Goal: Check status: Check status

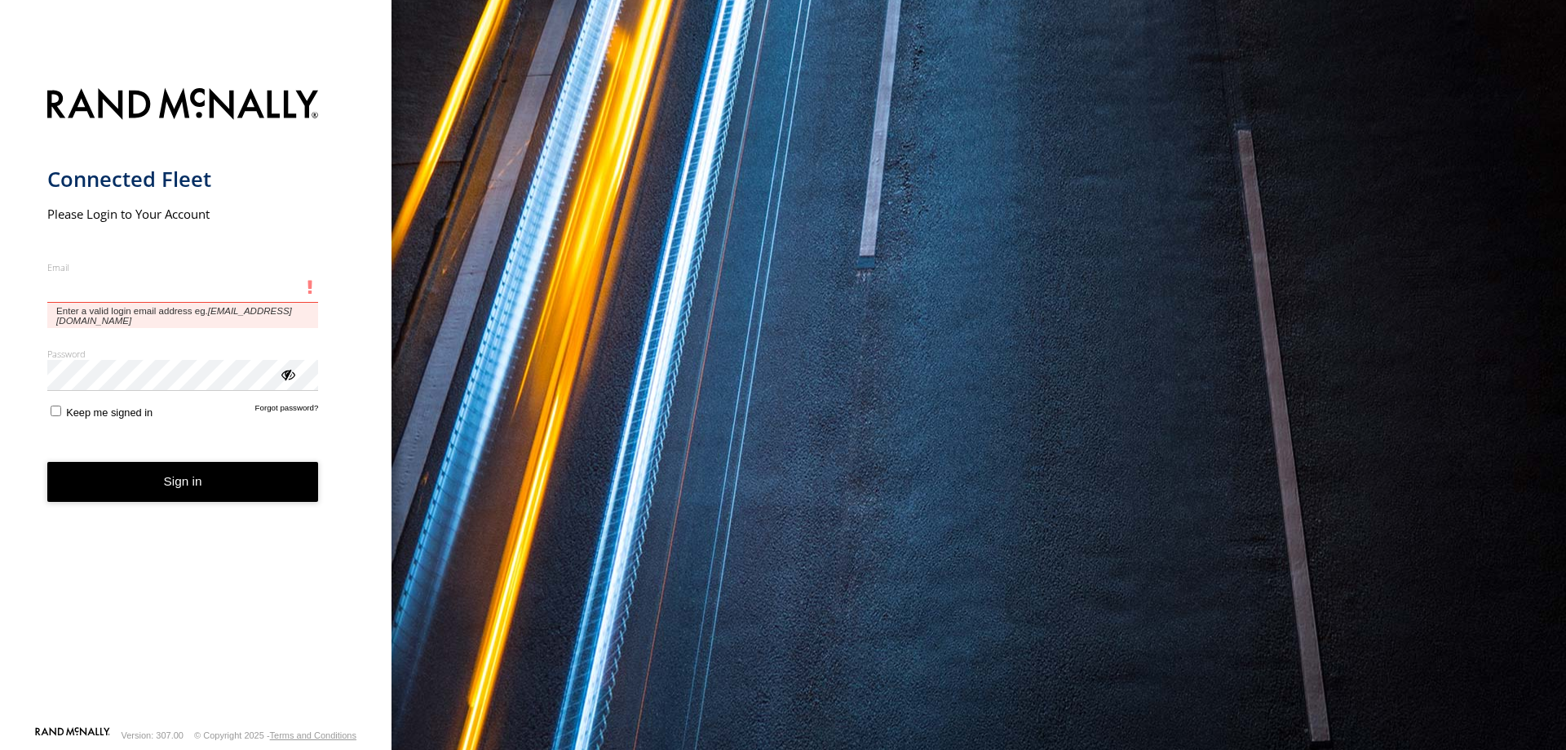
type input "**********"
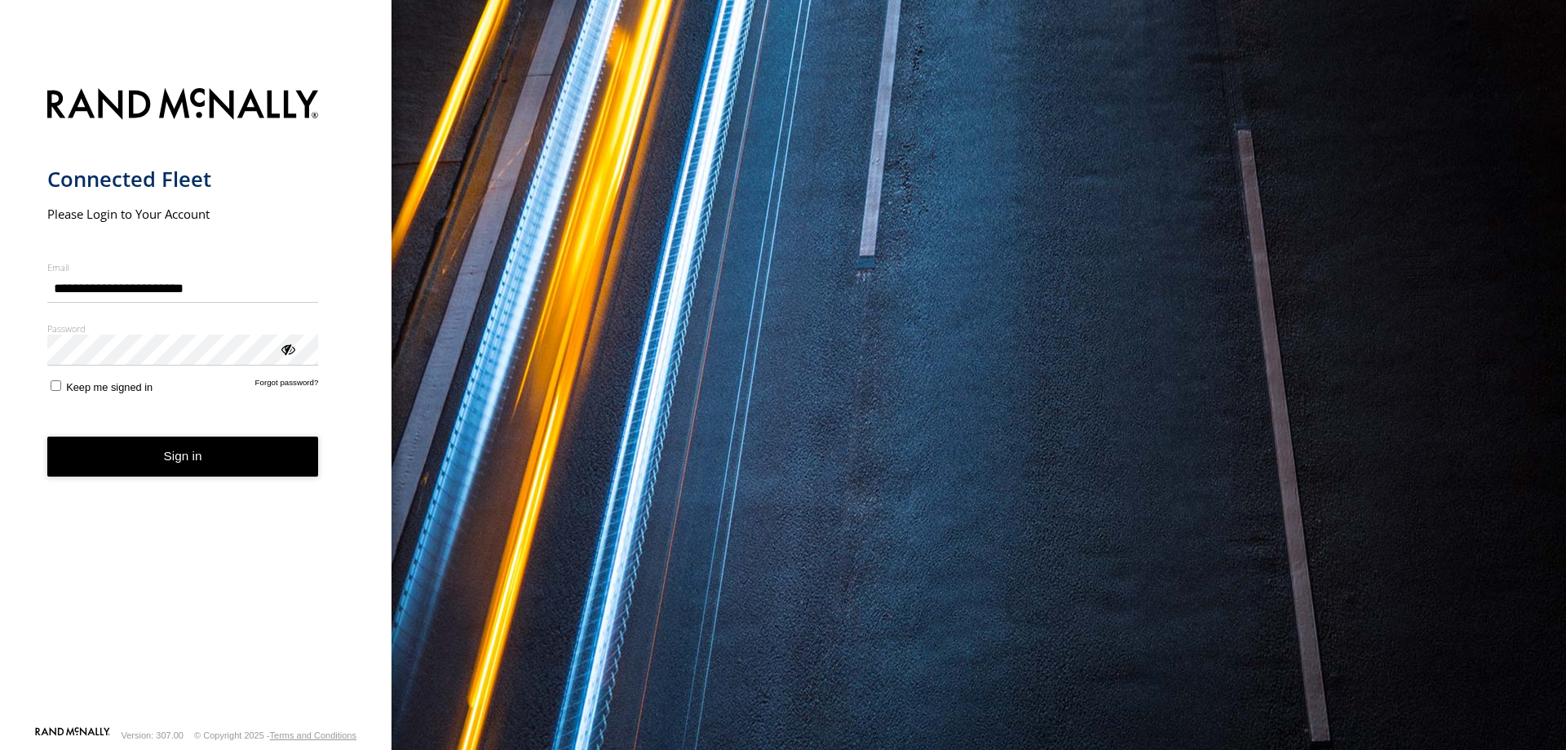
click at [189, 472] on button "Sign in" at bounding box center [183, 456] width 272 height 40
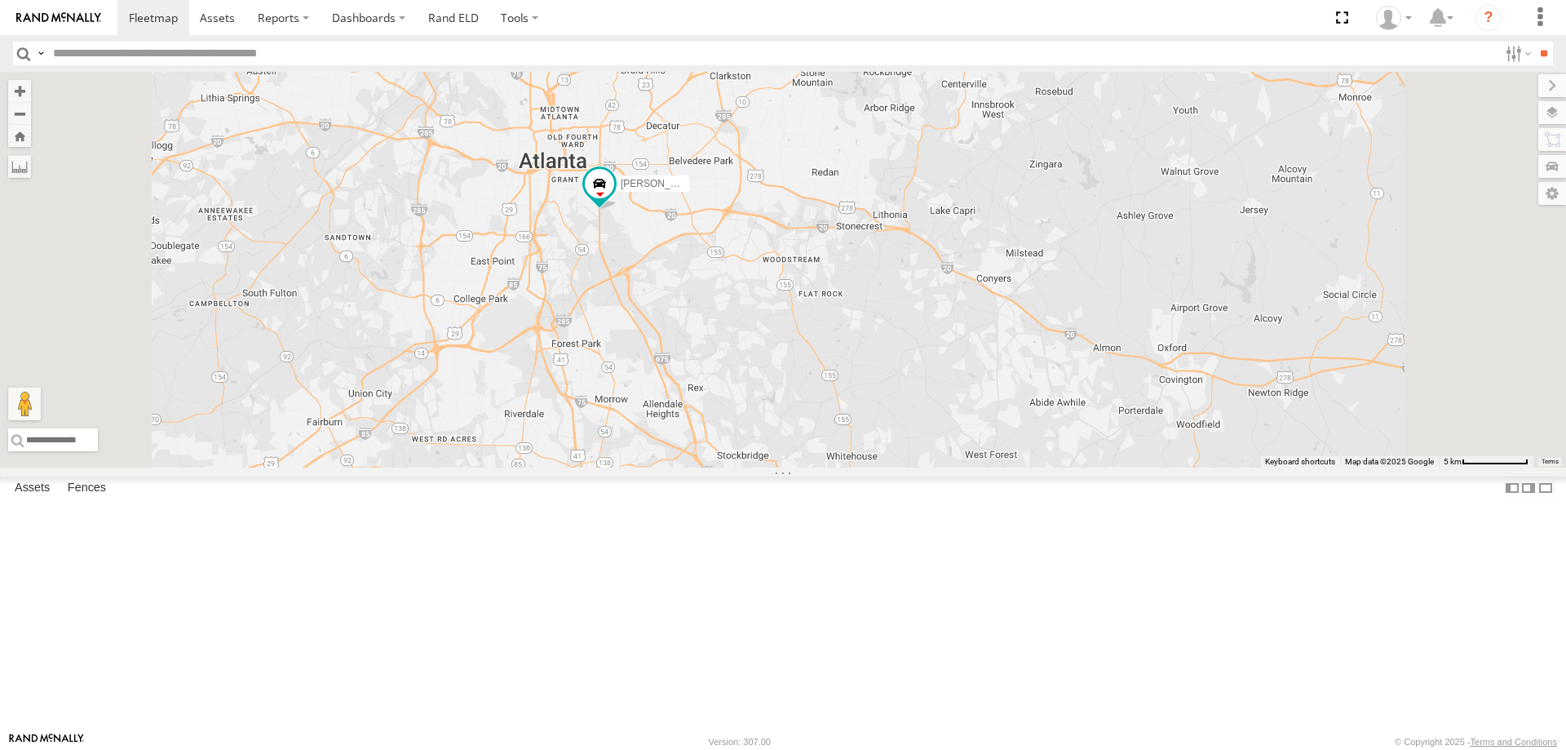
click at [0, 0] on span at bounding box center [0, 0] width 0 height 0
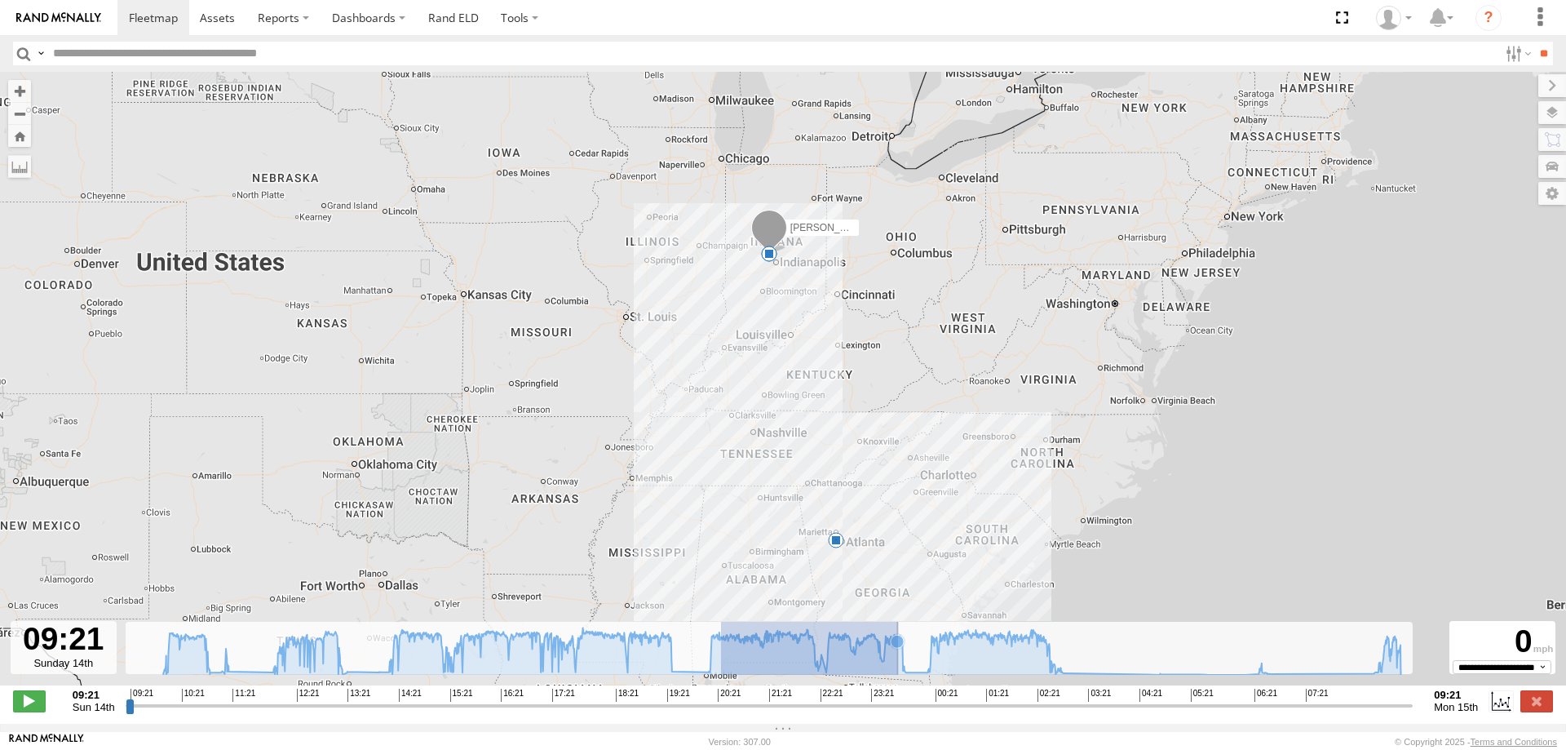
drag, startPoint x: 727, startPoint y: 661, endPoint x: 898, endPoint y: 660, distance: 171.3
click at [898, 660] on g at bounding box center [782, 650] width 1254 height 47
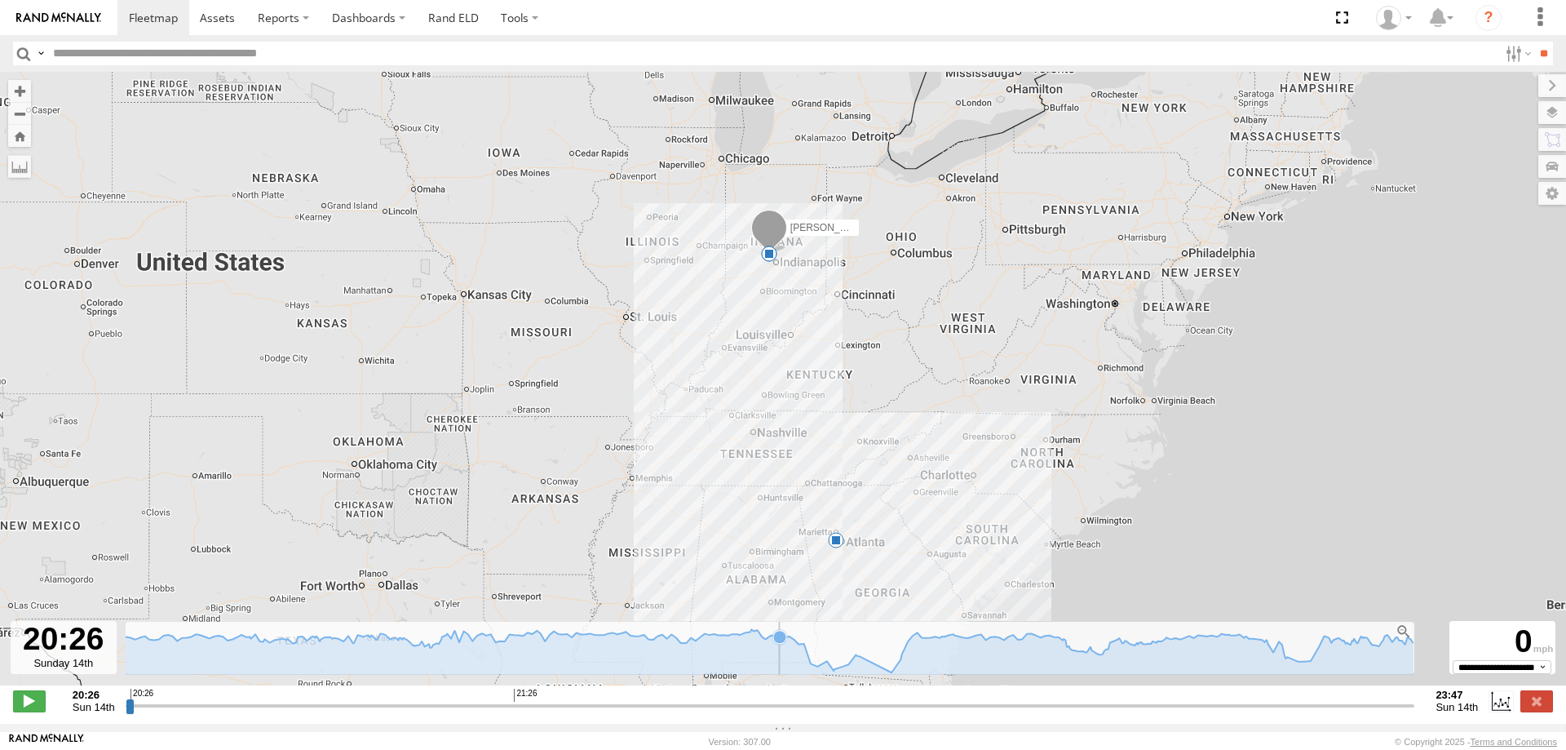
click at [780, 662] on icon at bounding box center [768, 652] width 1293 height 46
drag, startPoint x: 131, startPoint y: 719, endPoint x: 1433, endPoint y: 694, distance: 1303.1
click at [1415, 698] on input "range" at bounding box center [771, 706] width 1290 height 16
click at [1401, 638] on div at bounding box center [1404, 631] width 16 height 16
drag, startPoint x: 133, startPoint y: 715, endPoint x: 890, endPoint y: 730, distance: 757.2
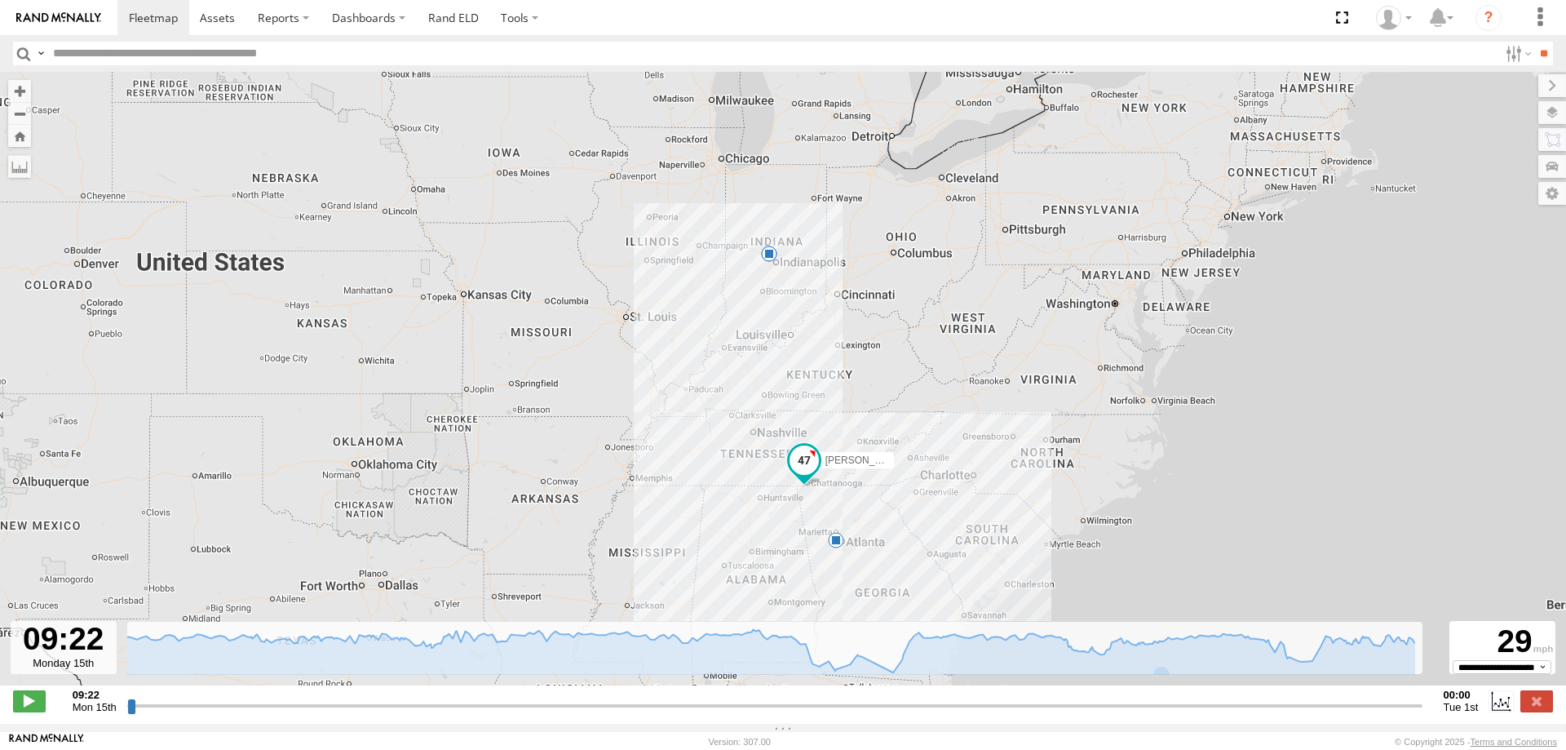
click at [890, 713] on input "range" at bounding box center [775, 706] width 1296 height 16
drag, startPoint x: 131, startPoint y: 719, endPoint x: 305, endPoint y: 713, distance: 173.9
click at [305, 713] on input "range" at bounding box center [775, 706] width 1296 height 16
click at [280, 711] on input "range" at bounding box center [775, 706] width 1296 height 16
drag, startPoint x: 131, startPoint y: 715, endPoint x: 392, endPoint y: 709, distance: 262.0
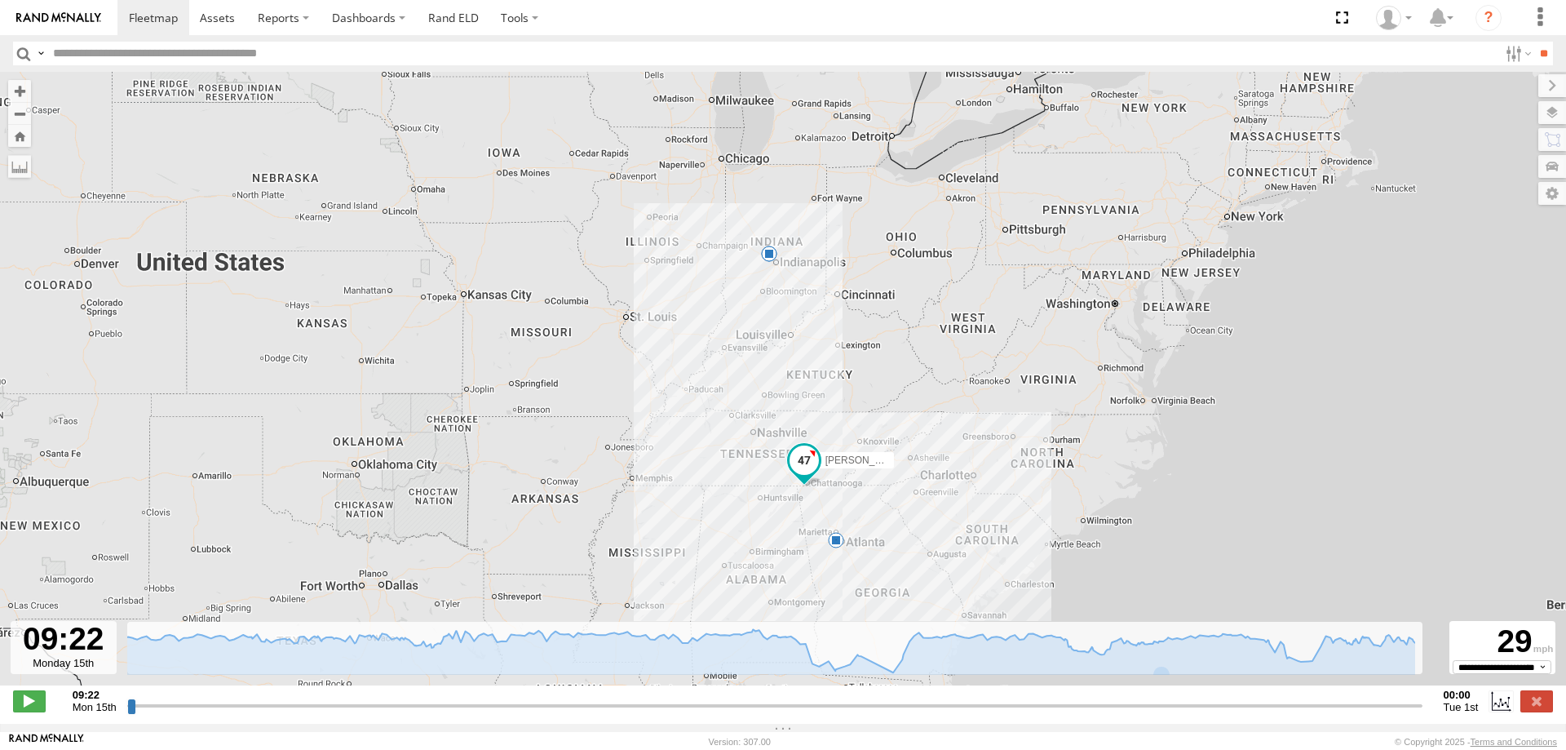
click at [387, 711] on input "range" at bounding box center [775, 706] width 1296 height 16
click at [420, 662] on icon at bounding box center [769, 652] width 1293 height 46
click at [751, 645] on icon at bounding box center [750, 638] width 13 height 13
click at [751, 654] on icon at bounding box center [784, 650] width 1254 height 47
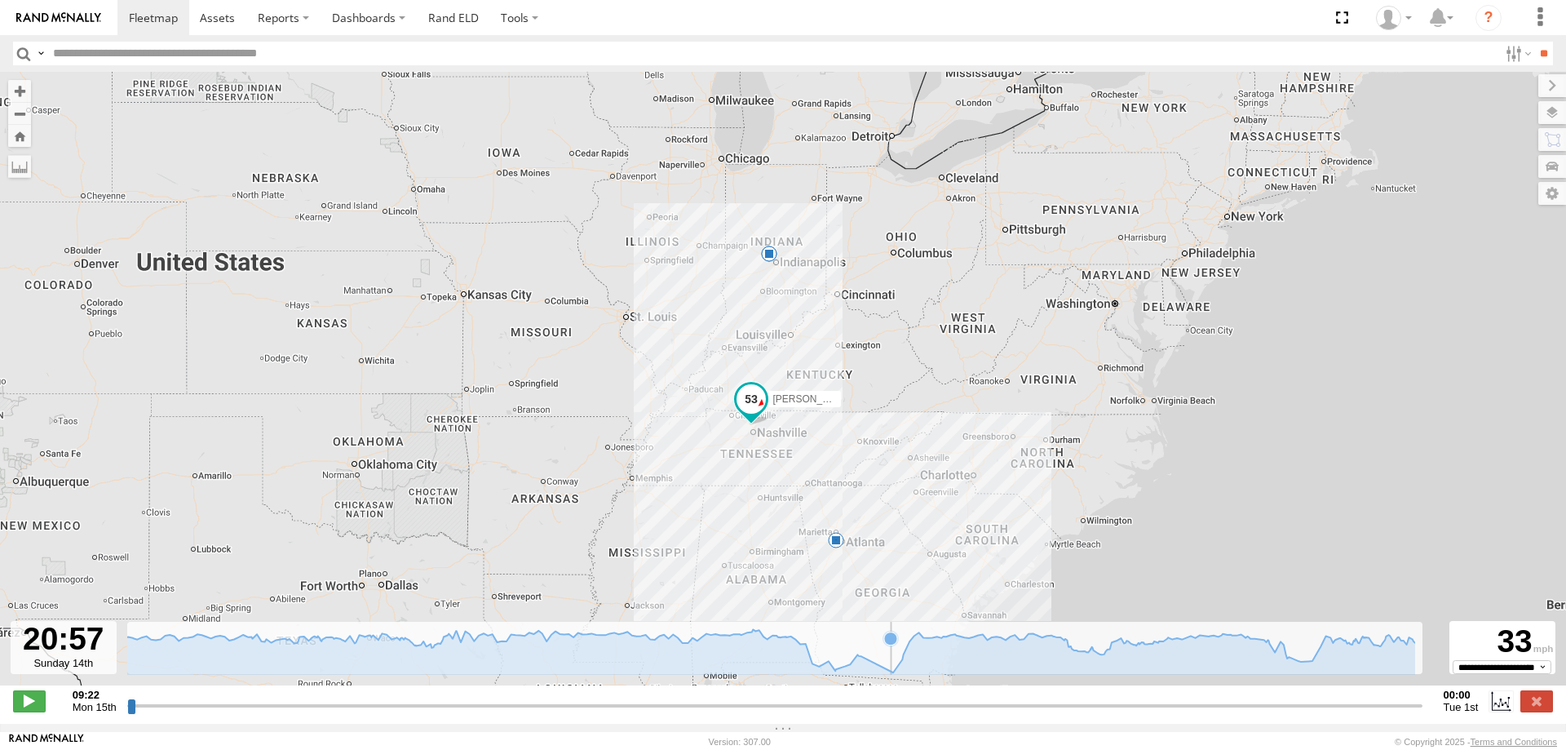
click at [907, 662] on icon at bounding box center [784, 650] width 1254 height 47
click at [1275, 654] on rect at bounding box center [771, 648] width 1288 height 53
click at [1382, 663] on g at bounding box center [1382, 661] width 16 height 16
click at [1533, 707] on label at bounding box center [1537, 700] width 33 height 21
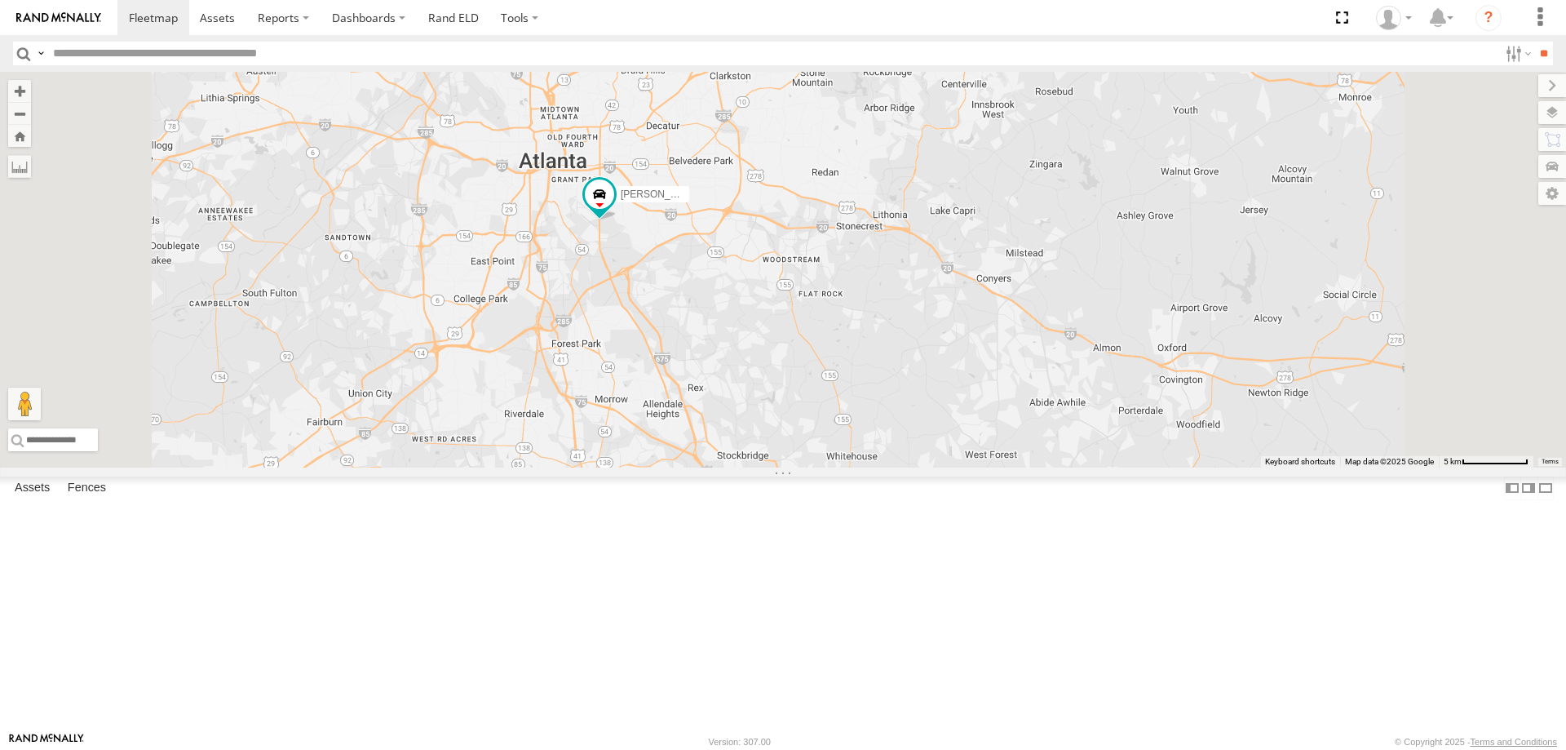
click at [0, 0] on span at bounding box center [0, 0] width 0 height 0
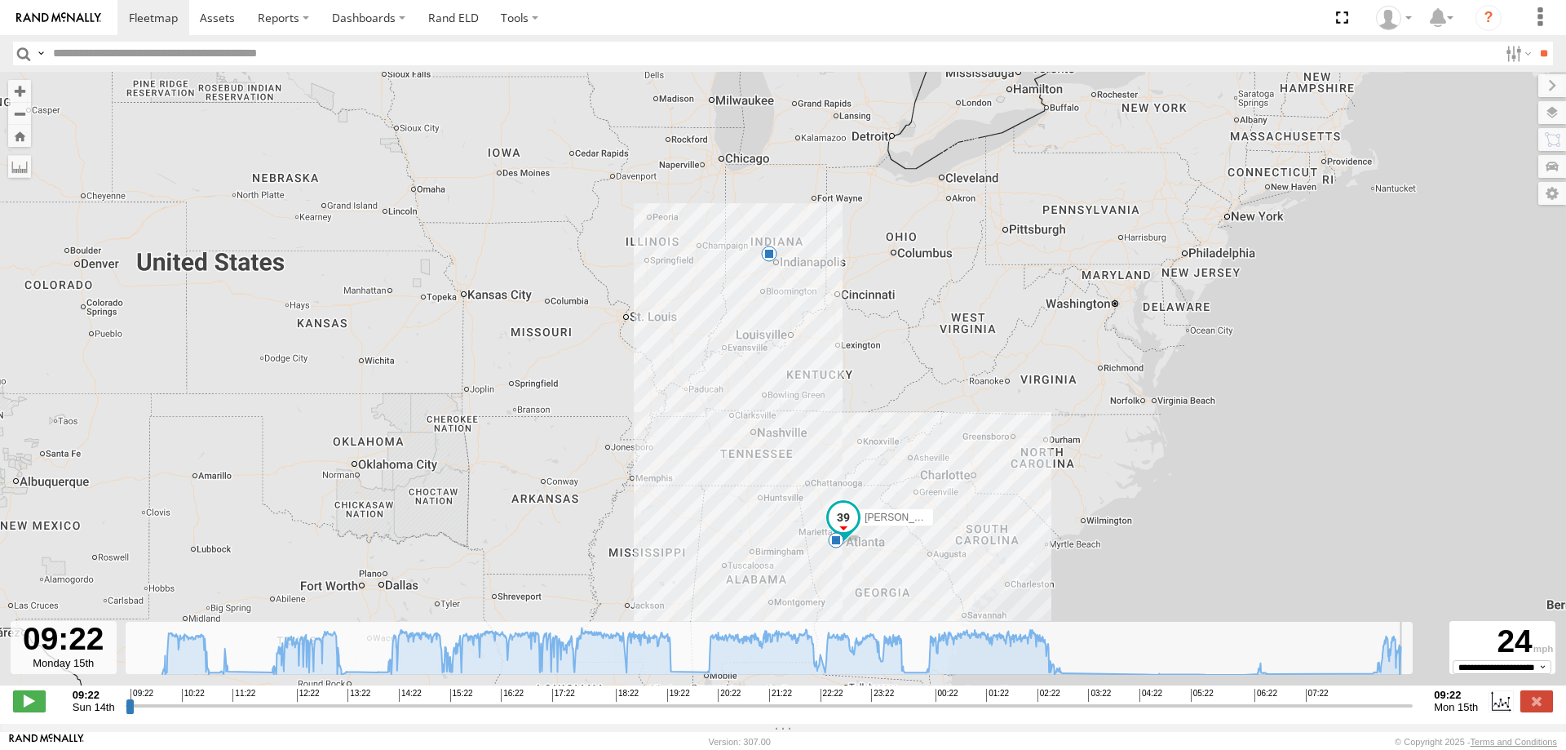
drag, startPoint x: 131, startPoint y: 716, endPoint x: 1469, endPoint y: 709, distance: 1337.2
click at [1414, 709] on input "range" at bounding box center [770, 706] width 1288 height 16
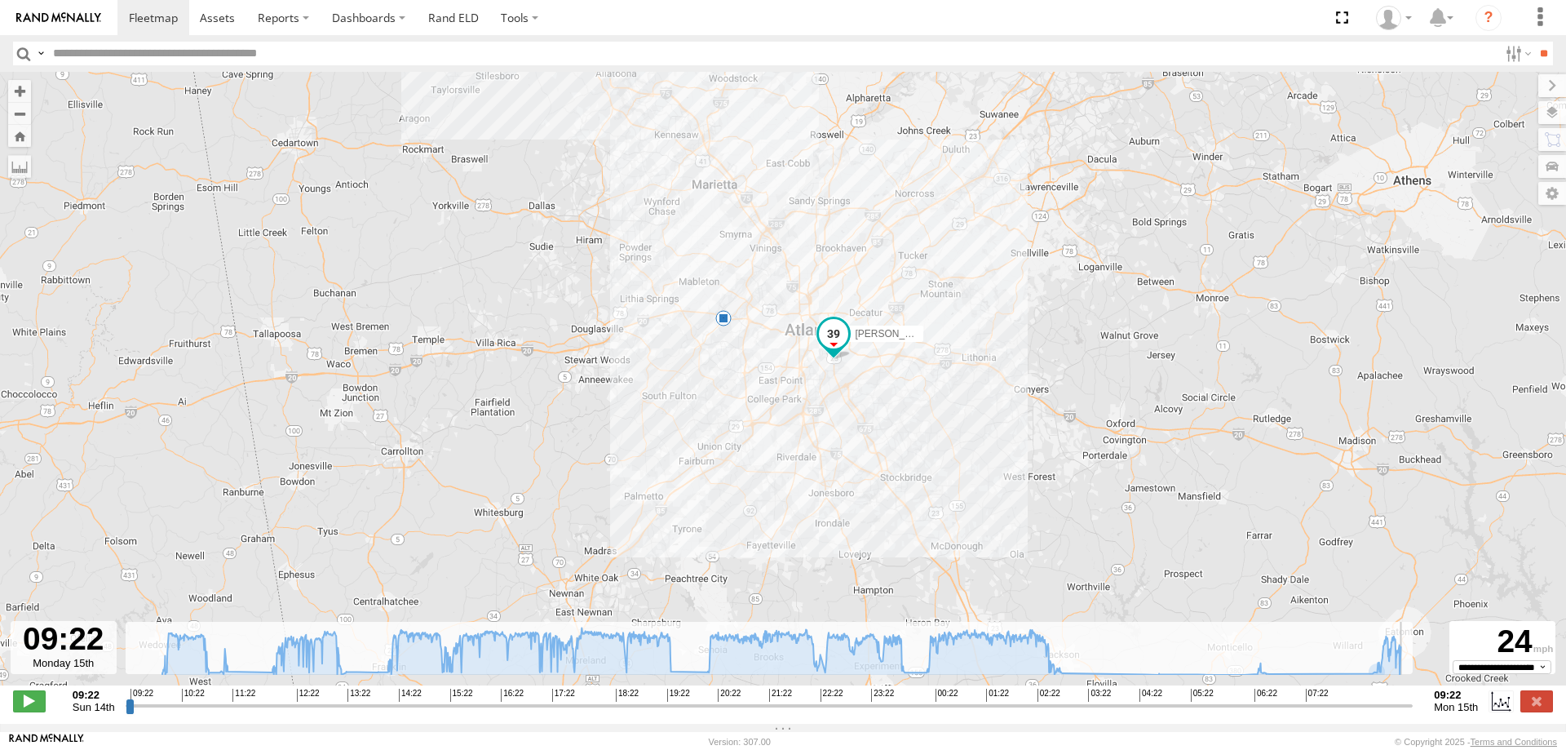
drag, startPoint x: 1410, startPoint y: 716, endPoint x: 1389, endPoint y: 689, distance: 34.9
click at [1414, 713] on input "range" at bounding box center [770, 706] width 1288 height 16
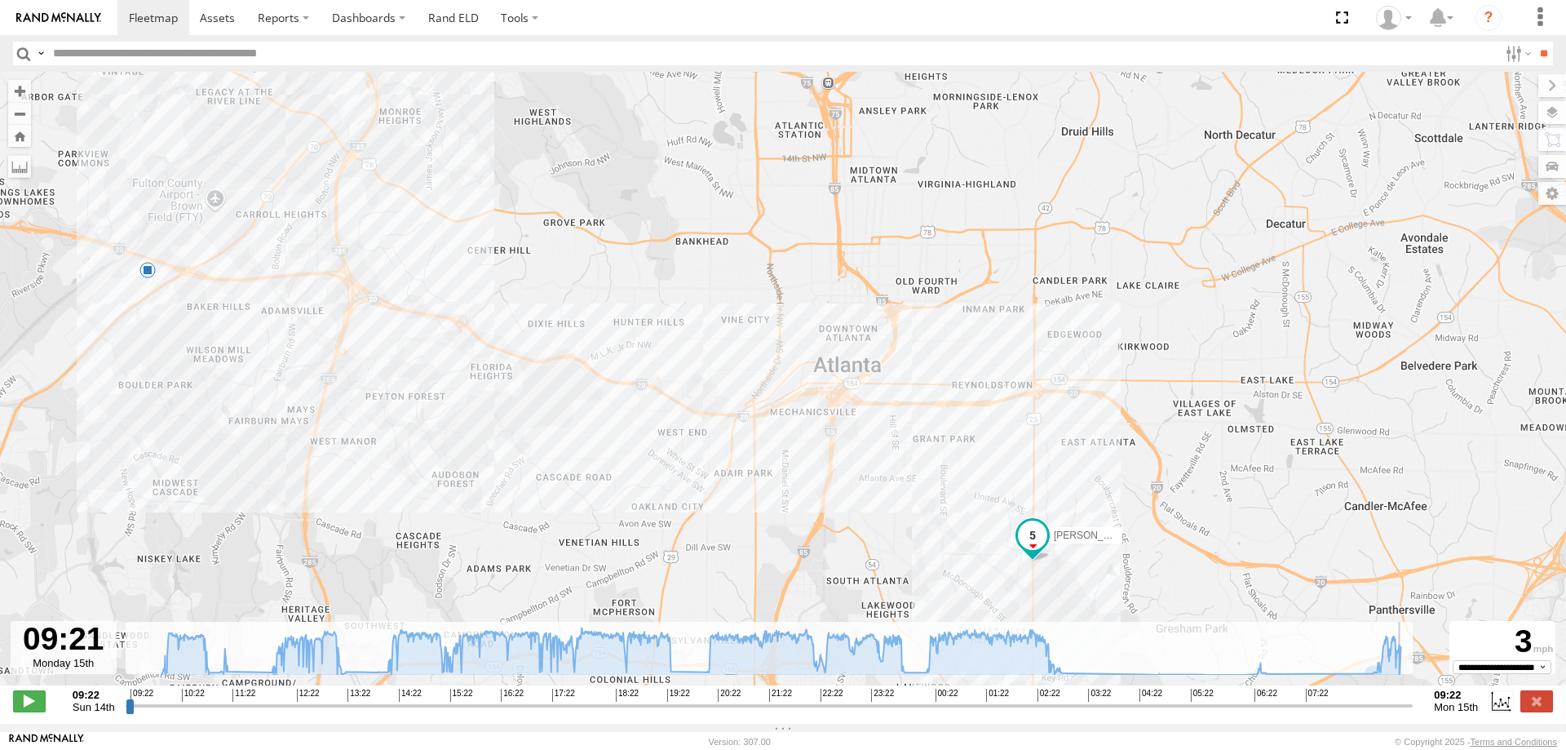
type input "**********"
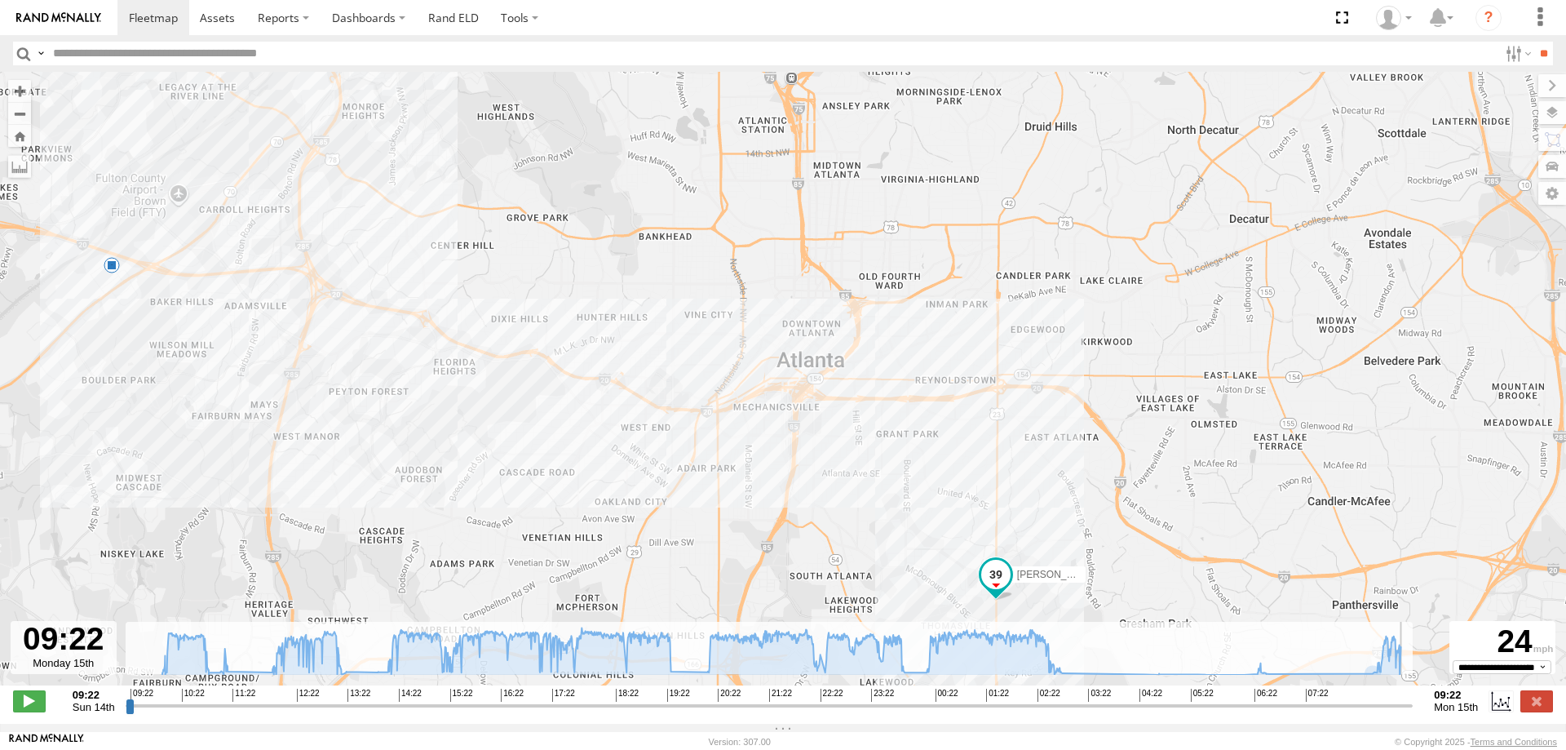
drag, startPoint x: 1409, startPoint y: 718, endPoint x: 1477, endPoint y: 736, distance: 70.1
click at [1414, 713] on input "range" at bounding box center [770, 706] width 1288 height 16
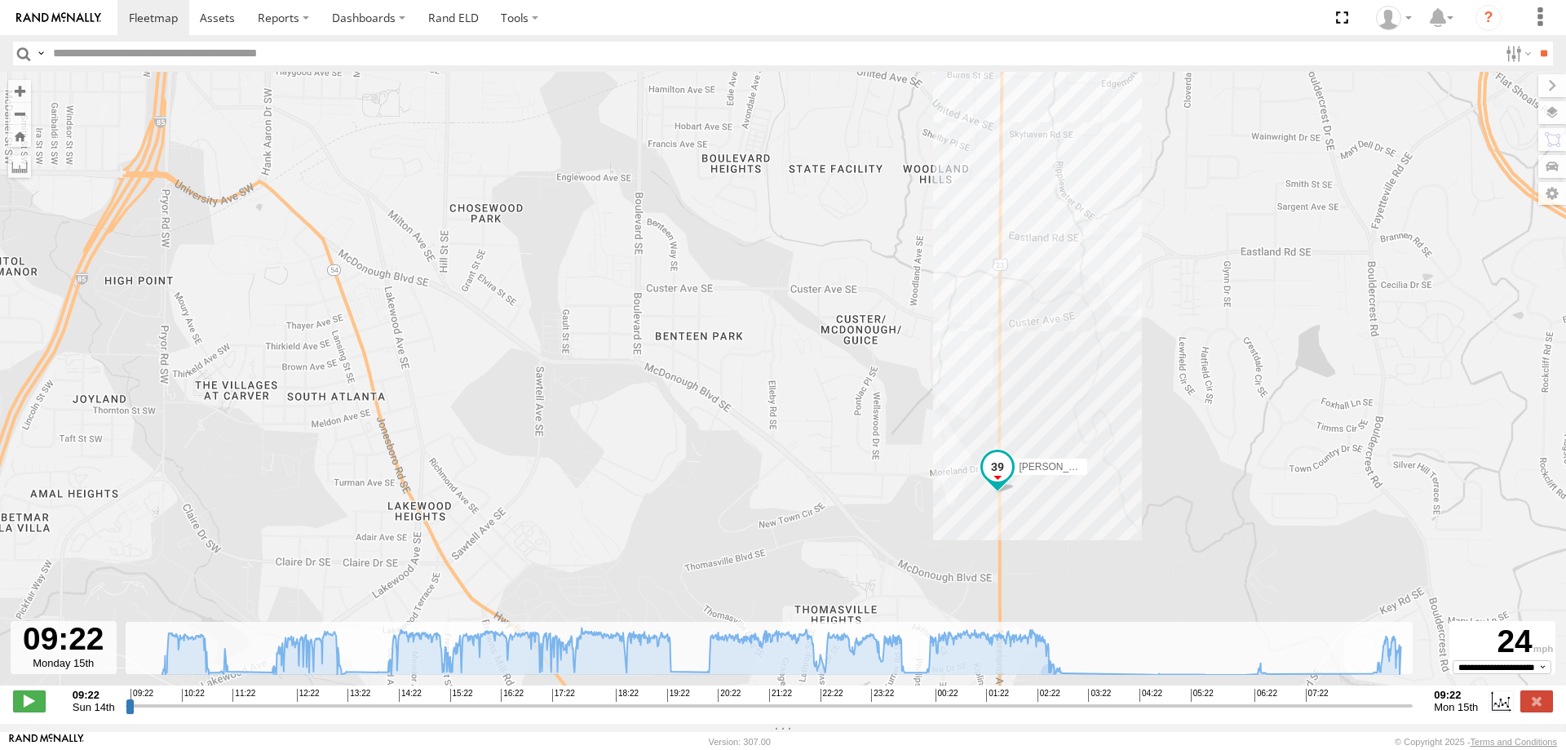
drag, startPoint x: 1114, startPoint y: 588, endPoint x: 1128, endPoint y: 494, distance: 94.8
click at [1128, 494] on div "Lazaro Hernandez 09:24 Sun" at bounding box center [783, 387] width 1566 height 631
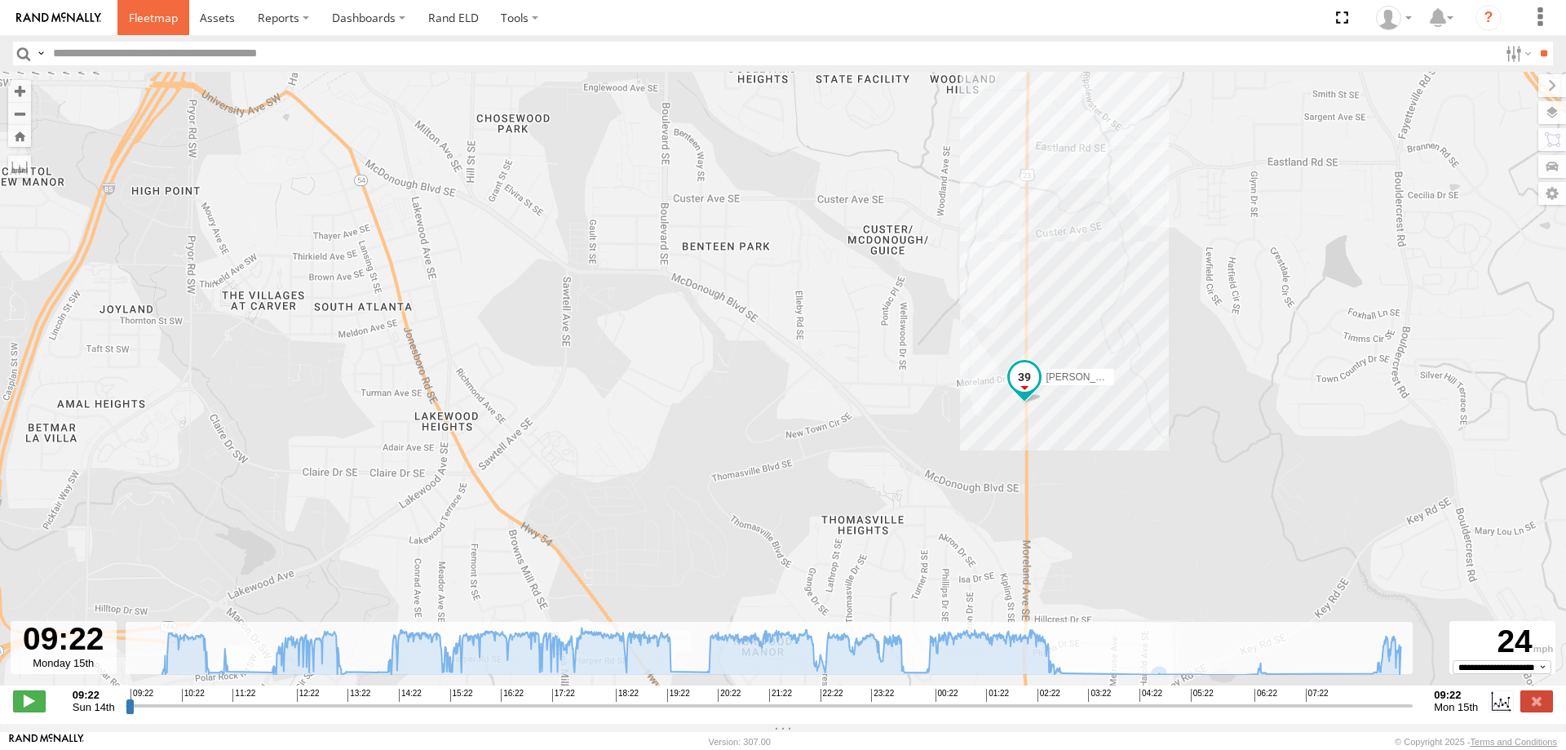
click at [167, 17] on span at bounding box center [153, 18] width 49 height 16
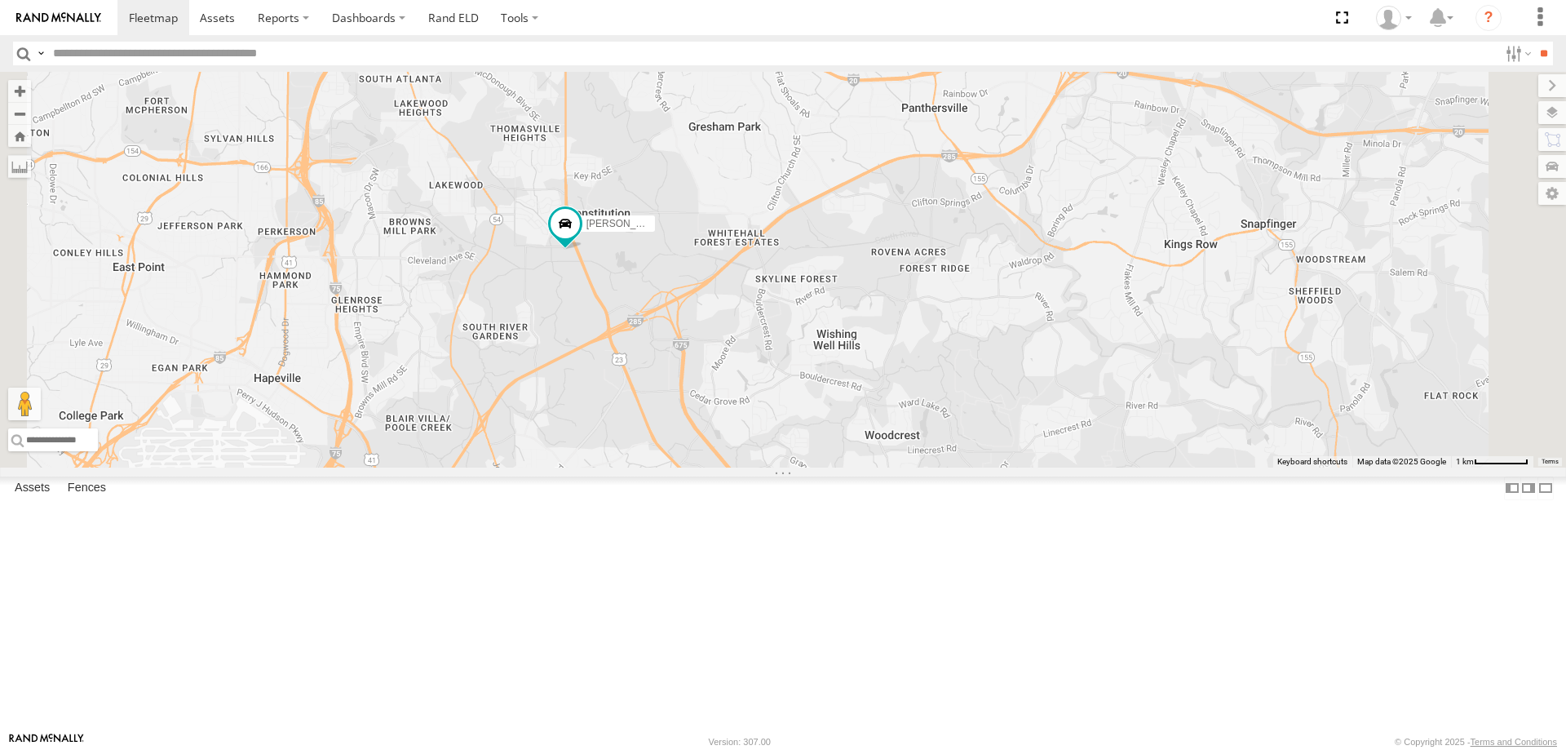
click at [0, 0] on span at bounding box center [0, 0] width 0 height 0
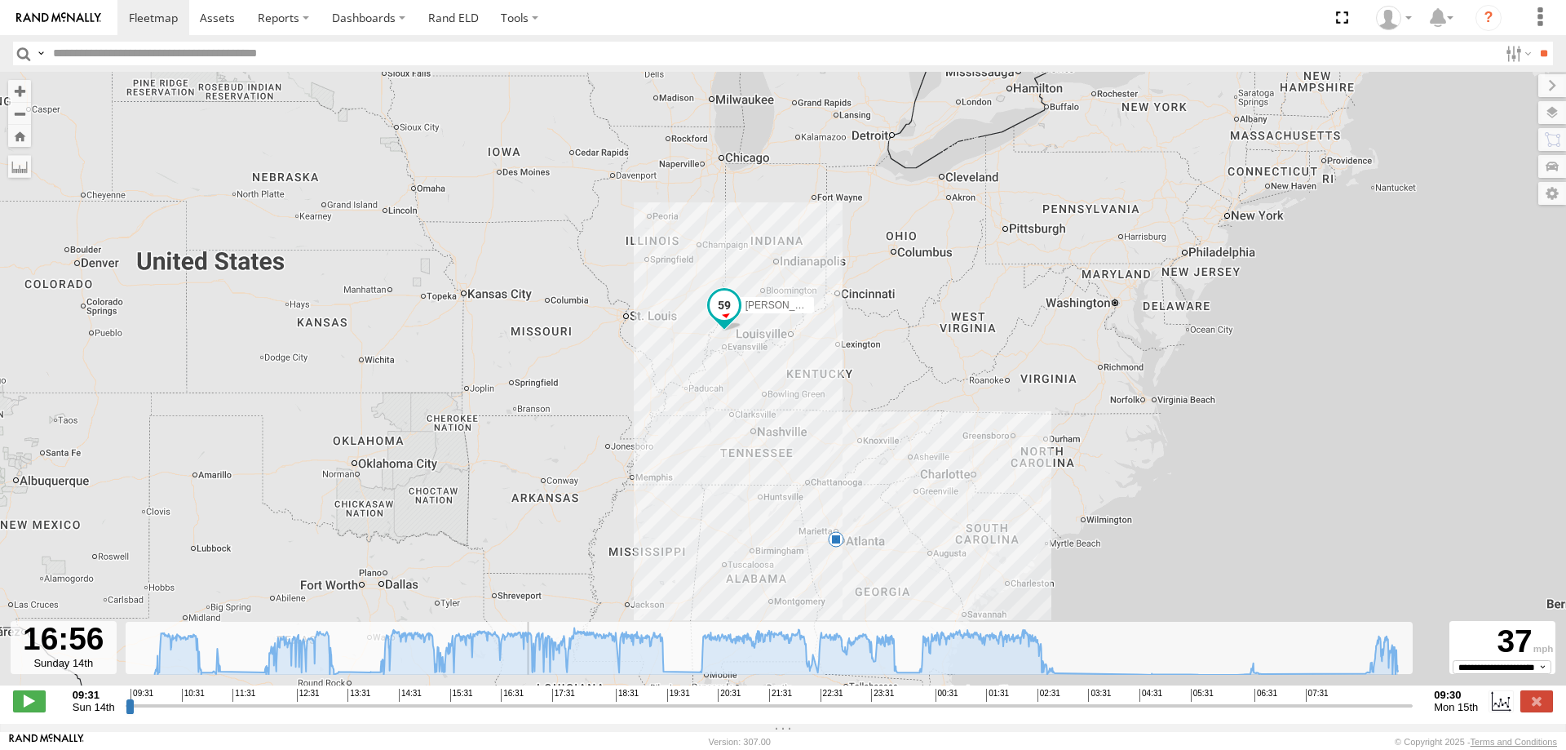
drag, startPoint x: 131, startPoint y: 717, endPoint x: 540, endPoint y: 756, distance: 411.4
click at [540, 713] on input "range" at bounding box center [770, 706] width 1288 height 16
drag, startPoint x: 543, startPoint y: 714, endPoint x: 1402, endPoint y: 704, distance: 859.1
type input "**********"
click at [1402, 703] on input "range" at bounding box center [770, 706] width 1288 height 16
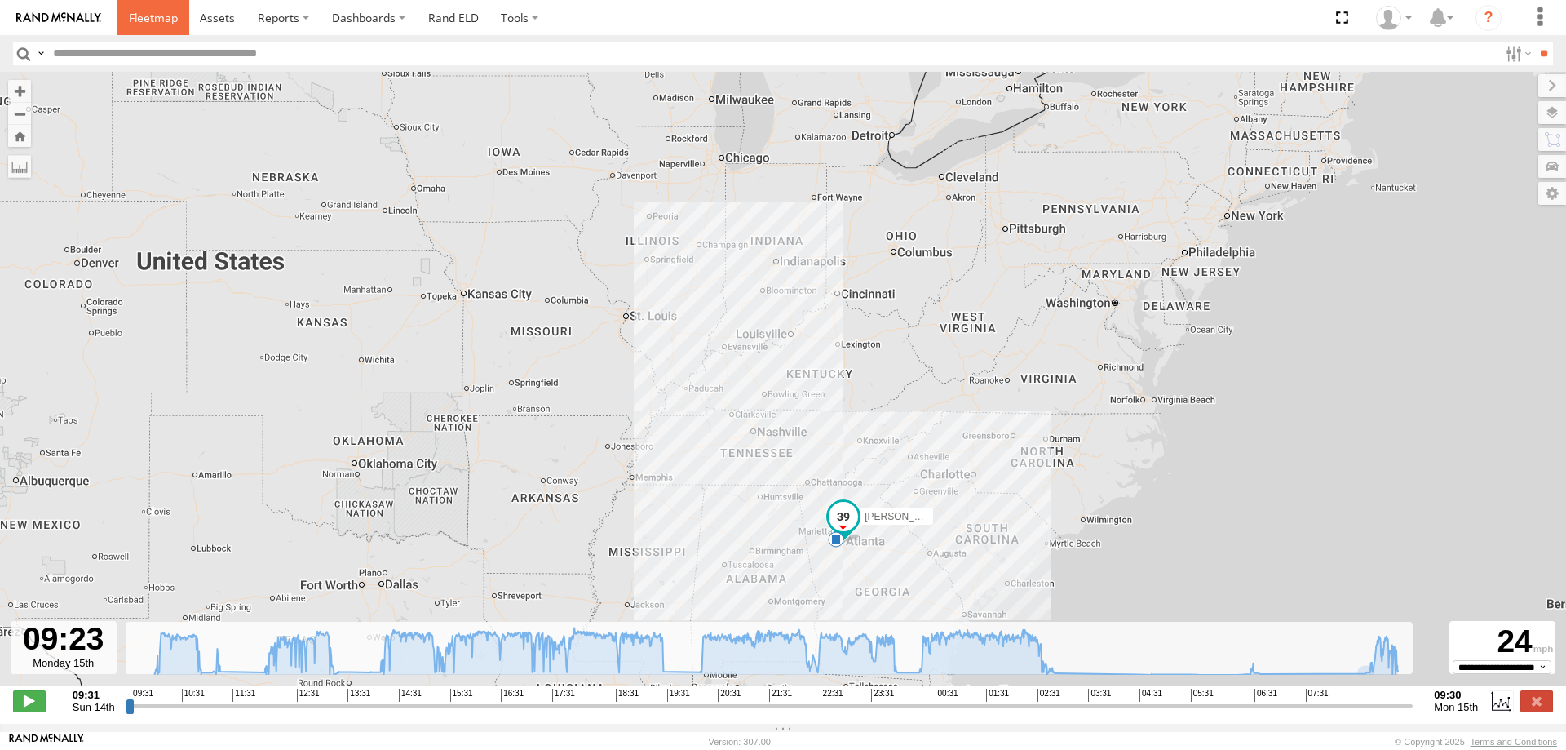
click at [156, 20] on span at bounding box center [153, 18] width 49 height 16
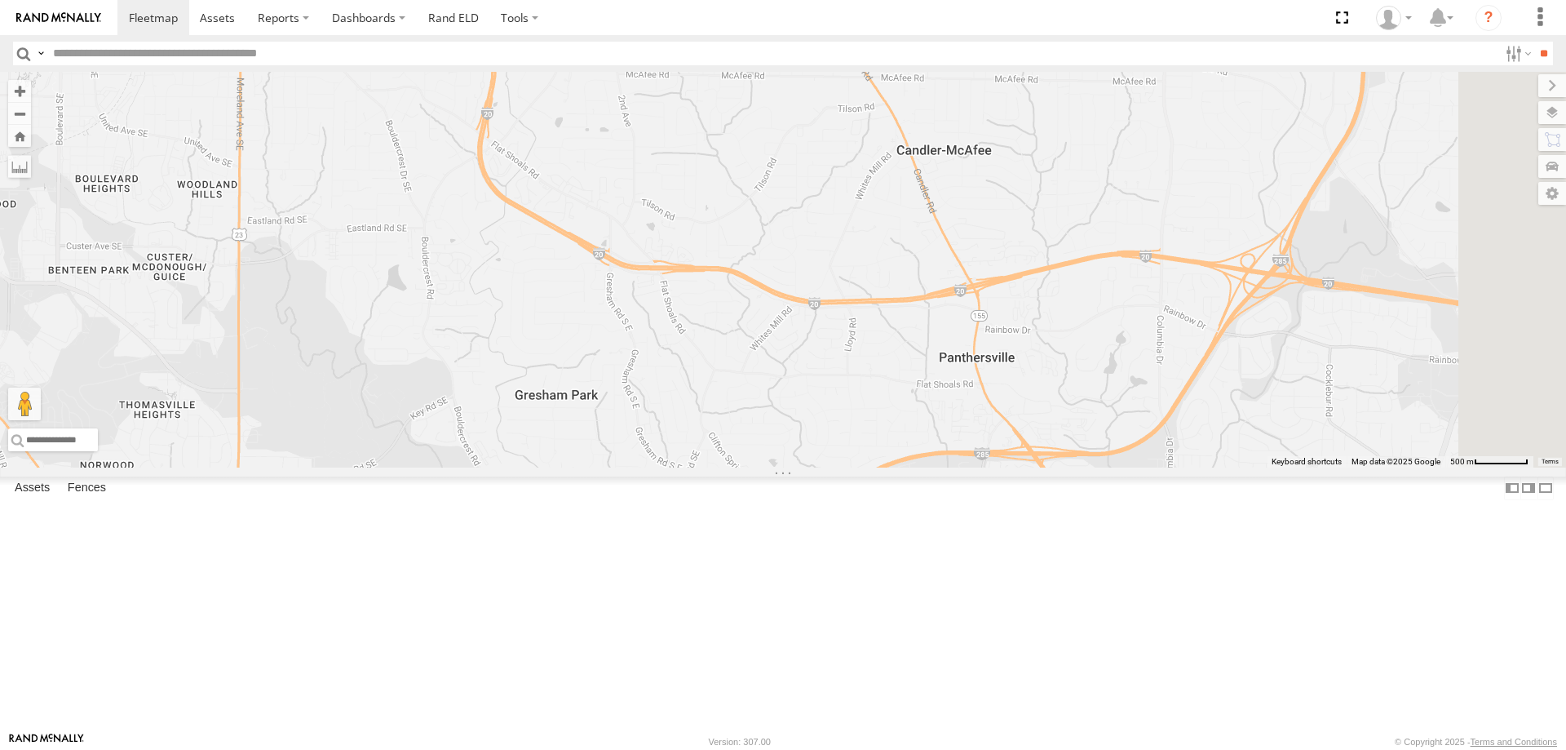
click at [0, 0] on span at bounding box center [0, 0] width 0 height 0
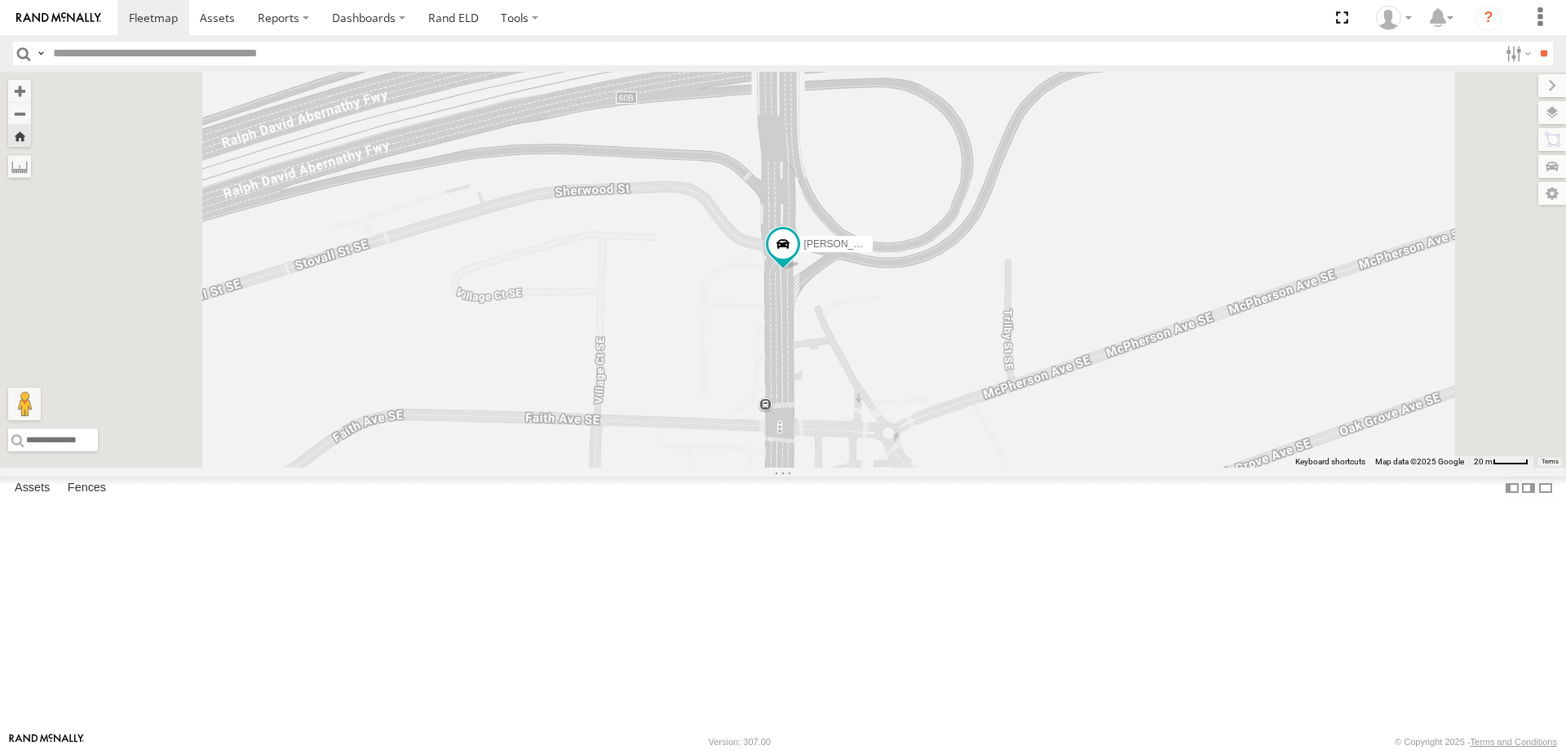
click at [0, 0] on span at bounding box center [0, 0] width 0 height 0
